Goal: Contribute content: Add original content to the website for others to see

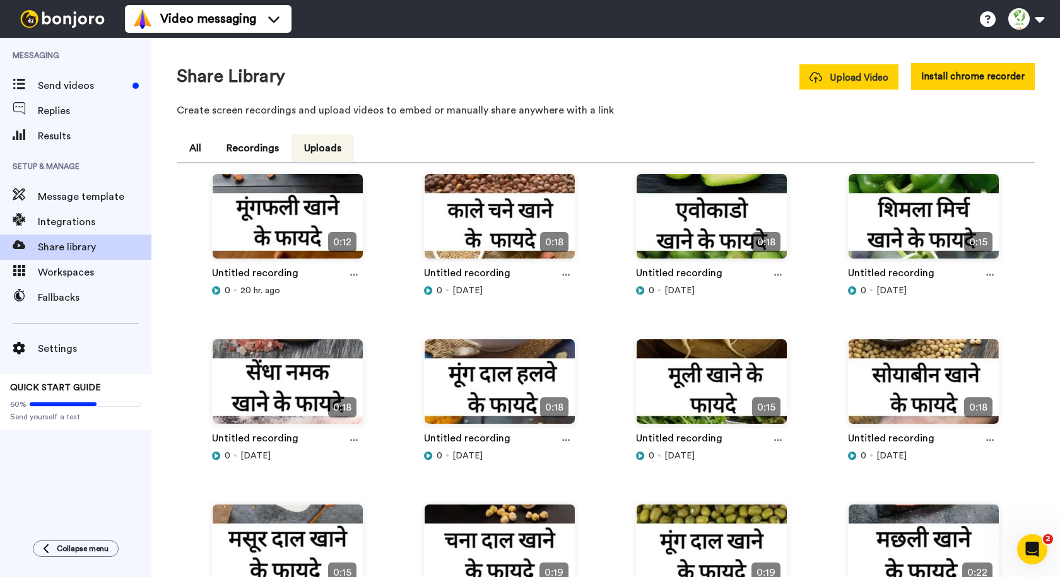
click at [848, 73] on span "Upload Video" at bounding box center [849, 77] width 79 height 13
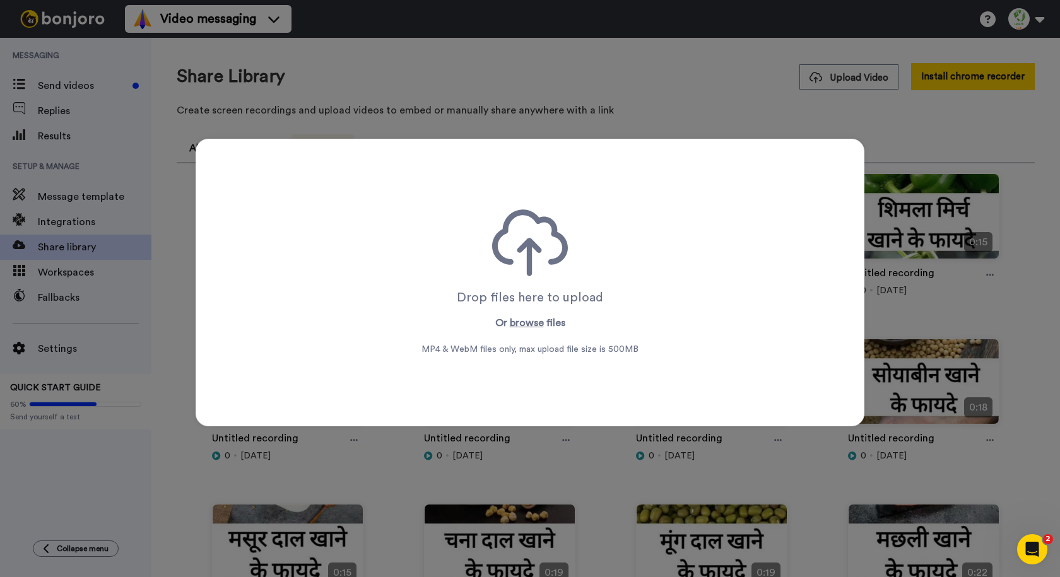
click at [509, 342] on div "Drop files here to upload Or browse files MP4 & WebM files only, max upload fil…" at bounding box center [530, 283] width 217 height 146
drag, startPoint x: 621, startPoint y: 75, endPoint x: 625, endPoint y: 70, distance: 6.7
click at [623, 72] on div "Drop files here to upload Or browse files MP4 & WebM files only, max upload fil…" at bounding box center [530, 288] width 1060 height 577
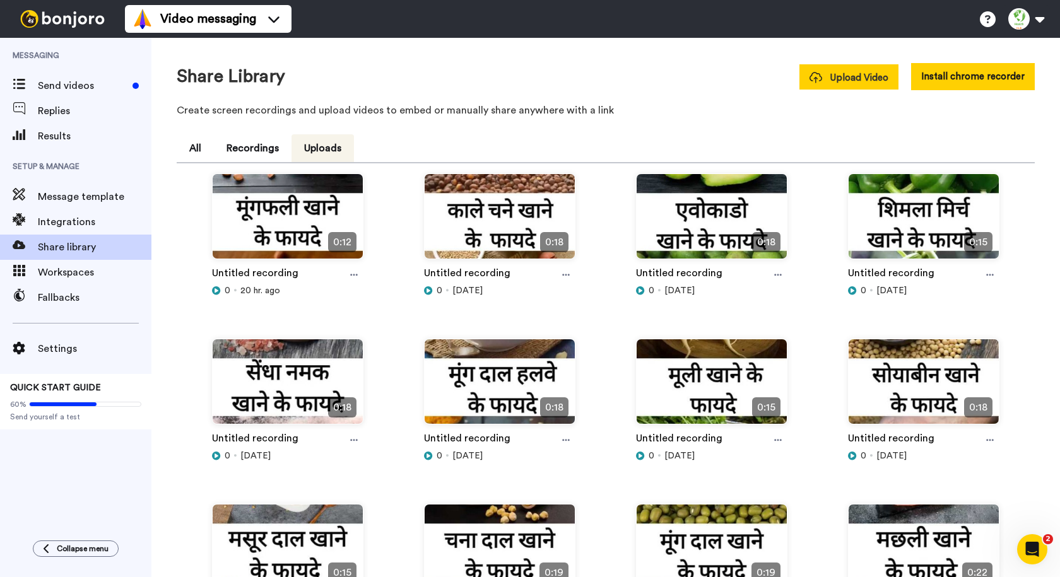
click at [849, 77] on span "Upload Video" at bounding box center [849, 77] width 79 height 13
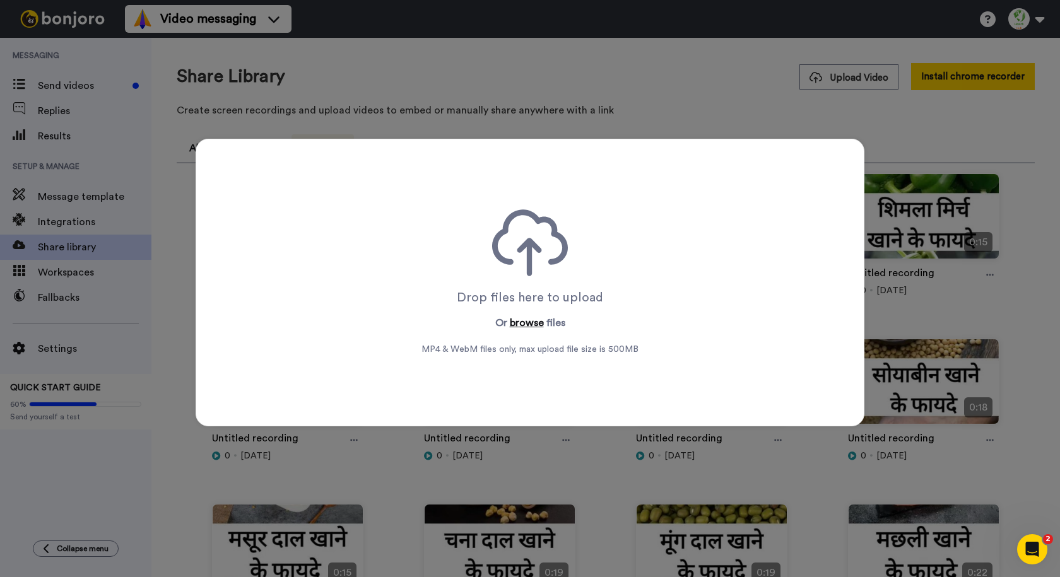
click at [522, 323] on button "browse" at bounding box center [527, 323] width 34 height 15
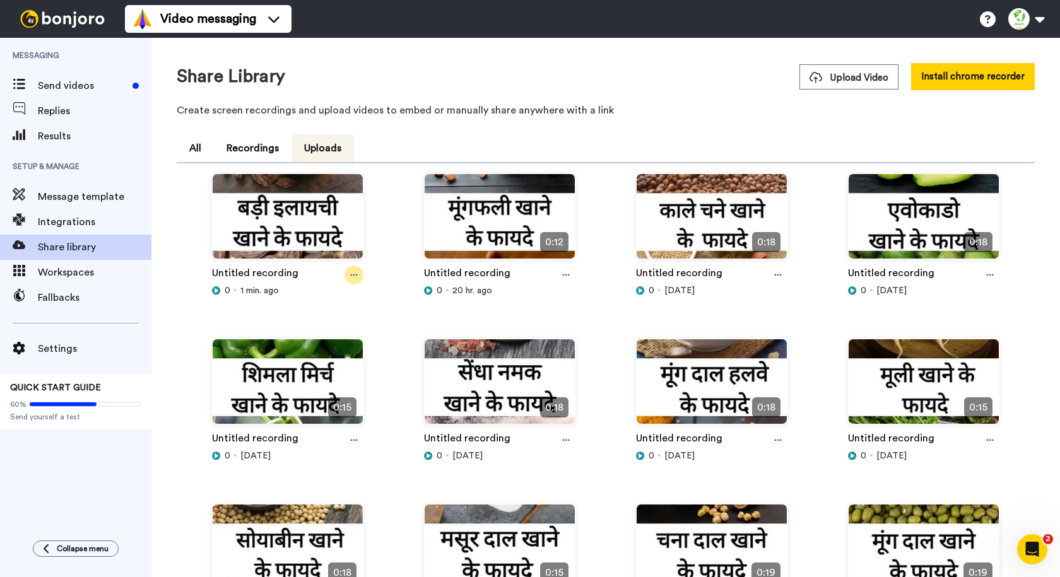
click at [350, 278] on icon at bounding box center [354, 275] width 8 height 9
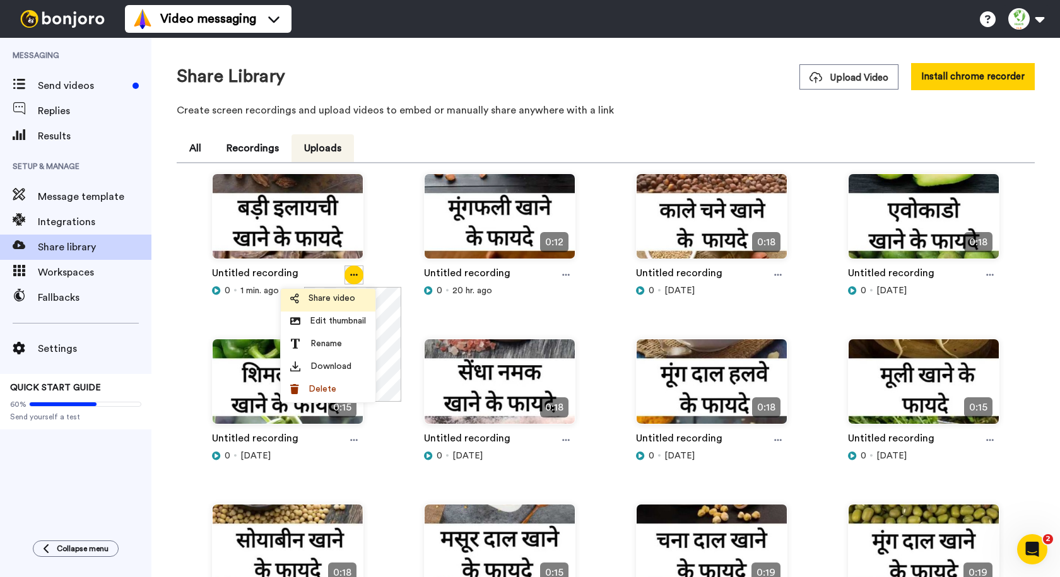
click at [353, 298] on span "Share video" at bounding box center [332, 298] width 47 height 13
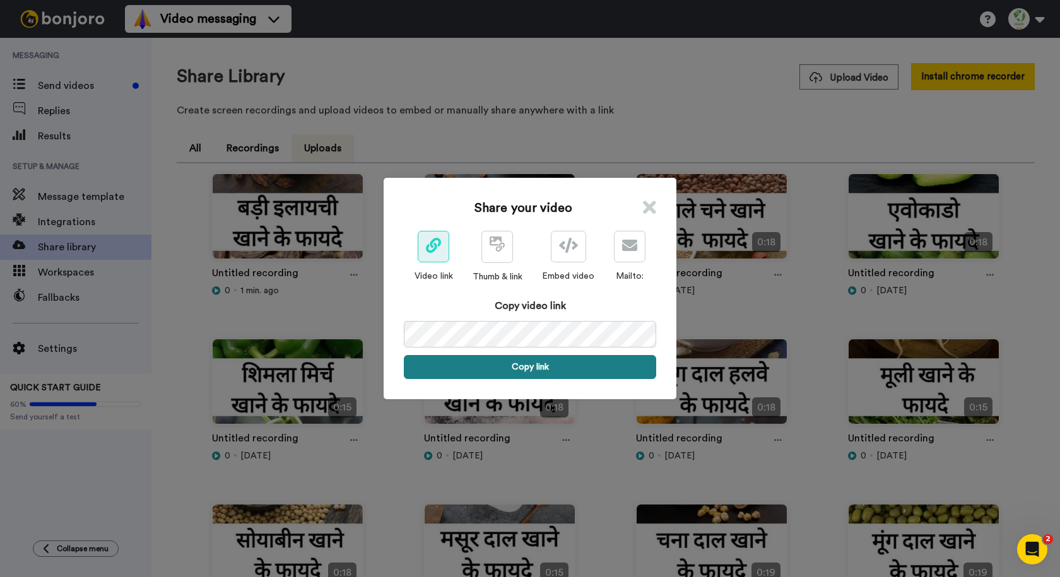
click at [539, 369] on button "Copy link" at bounding box center [530, 367] width 252 height 24
